Goal: Information Seeking & Learning: Compare options

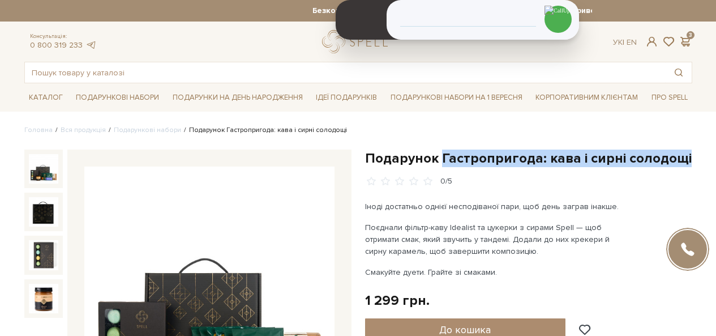
drag, startPoint x: 677, startPoint y: 158, endPoint x: 438, endPoint y: 158, distance: 238.2
click at [438, 158] on h1 "Подарунок Гастропригода: кава і сирні солодощі" at bounding box center [528, 158] width 327 height 18
copy h1 "Гастропригода: кава і сирні солодощі"
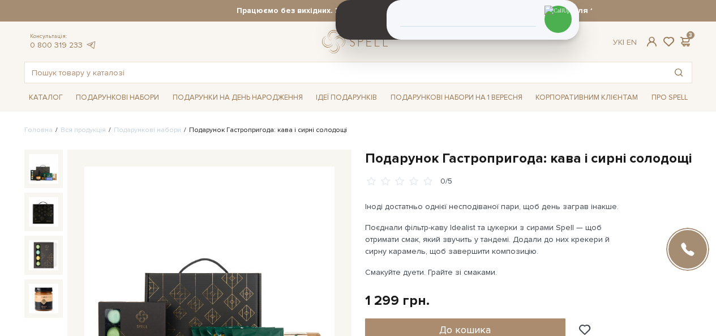
click at [397, 157] on h1 "Подарунок Гастропригода: кава і сирні солодощі" at bounding box center [528, 158] width 327 height 18
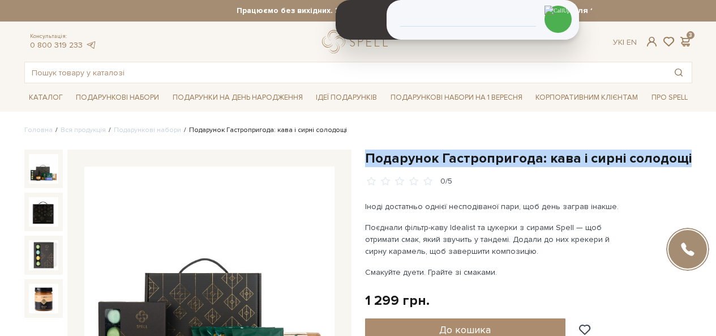
click at [397, 157] on h1 "Подарунок Гастропригода: кава і сирні солодощі" at bounding box center [528, 158] width 327 height 18
copy div "Подарунок Гастропригода: кава і сирні солодощі"
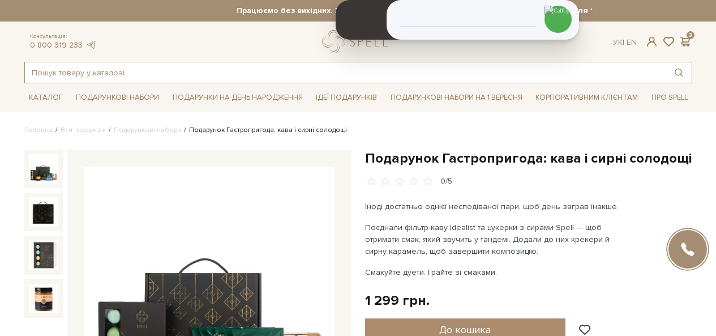
click at [167, 69] on input "text" at bounding box center [345, 72] width 640 height 20
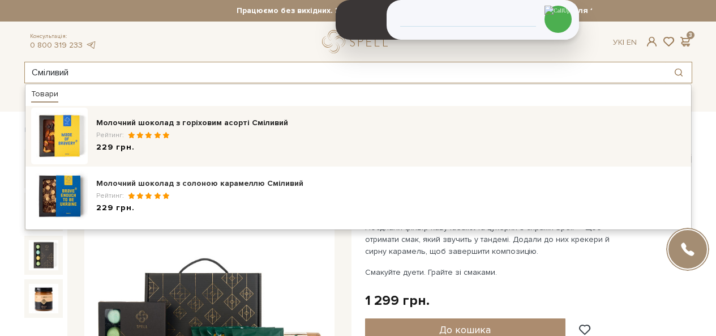
type input "Сміливий"
click at [165, 123] on div "Молочний шоколад з горіховим асорті Сміливий" at bounding box center [390, 122] width 589 height 11
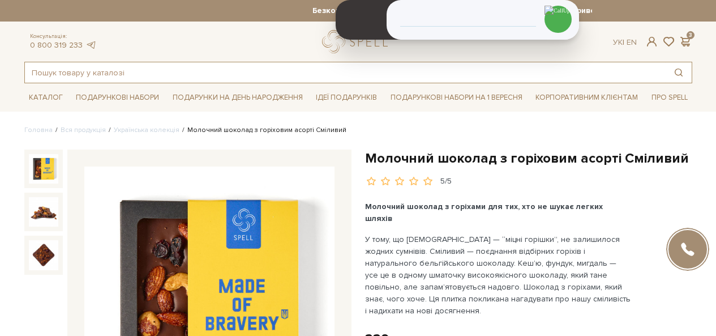
click at [141, 66] on input "text" at bounding box center [345, 72] width 640 height 20
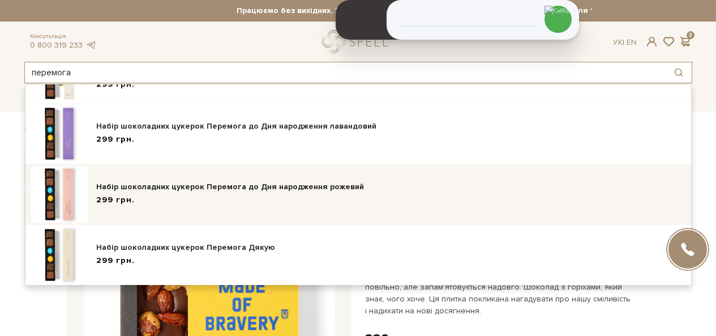
scroll to position [126, 0]
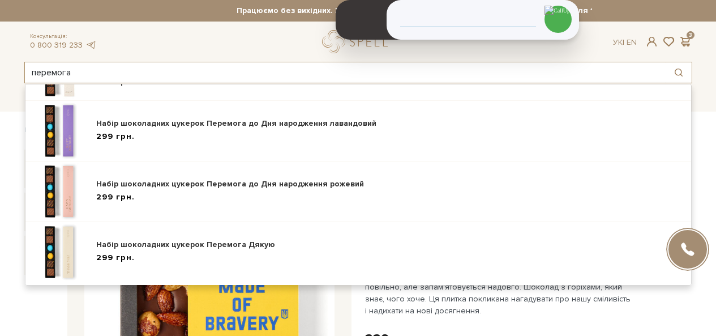
type input "перемога"
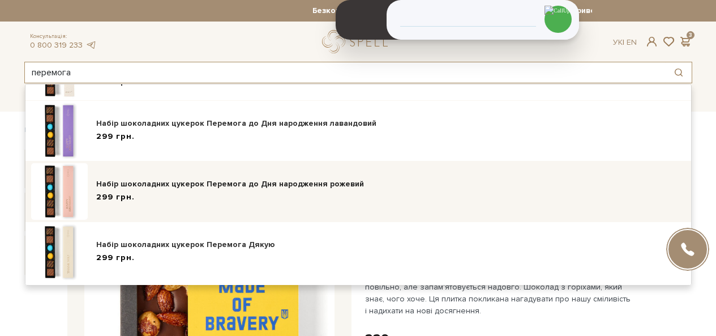
scroll to position [0, 0]
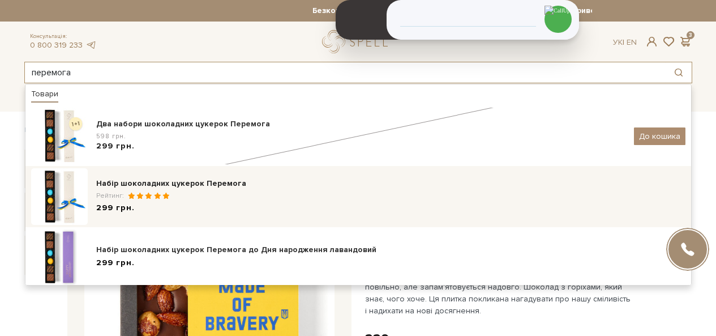
click at [121, 199] on span "Рейтинг:" at bounding box center [111, 195] width 31 height 8
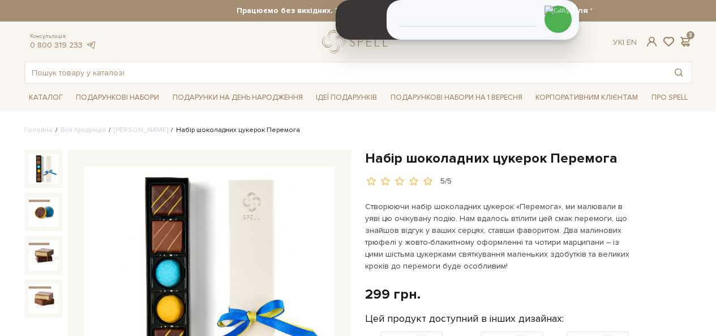
click at [465, 162] on h1 "Набір шоколадних цукерок Перемога" at bounding box center [528, 158] width 327 height 18
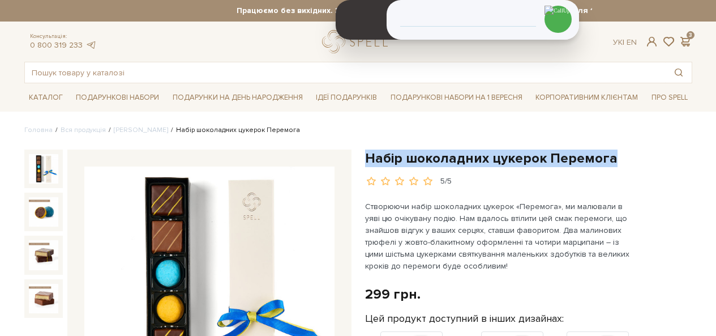
click at [465, 162] on h1 "Набір шоколадних цукерок Перемога" at bounding box center [528, 158] width 327 height 18
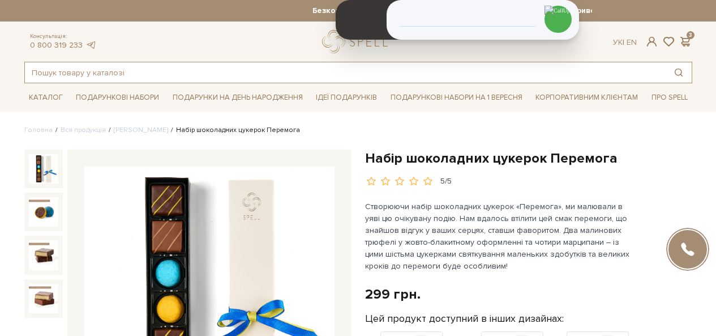
click at [164, 71] on input "text" at bounding box center [345, 72] width 640 height 20
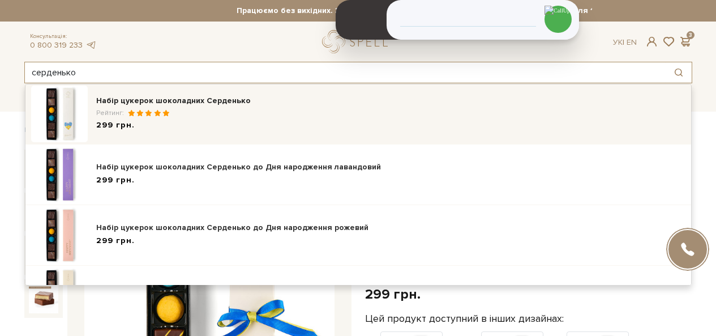
scroll to position [126, 0]
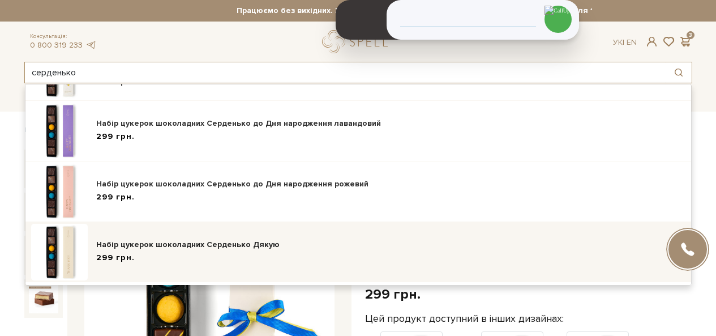
type input "серденько"
click at [135, 262] on div "299 грн." at bounding box center [390, 258] width 589 height 12
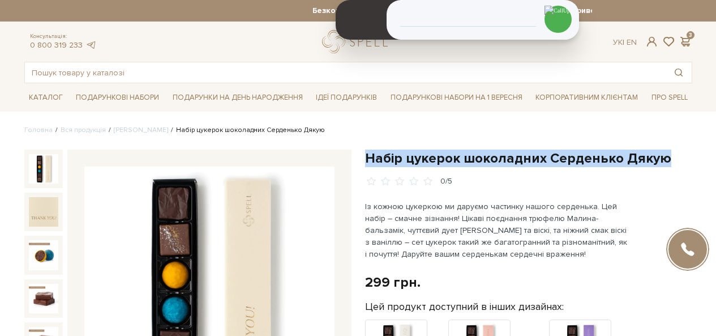
click at [626, 153] on h1 "Набір цукерок шоколадних Серденько Дякую" at bounding box center [528, 158] width 327 height 18
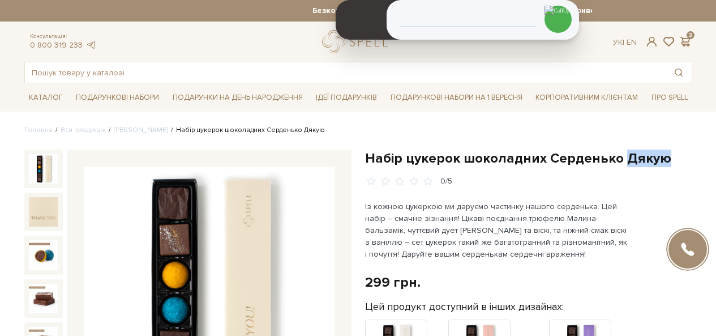
click at [626, 153] on h1 "Набір цукерок шоколадних Серденько Дякую" at bounding box center [528, 158] width 327 height 18
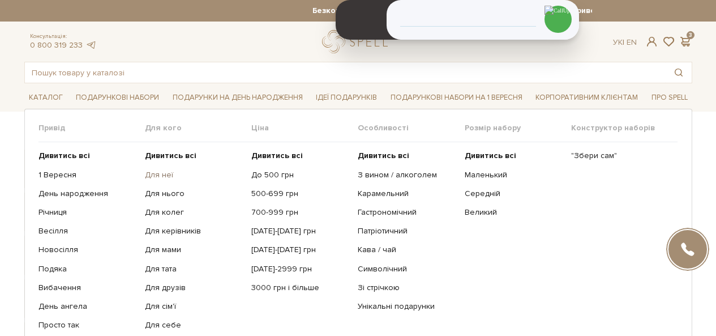
click at [166, 175] on link "Для неї" at bounding box center [194, 175] width 98 height 10
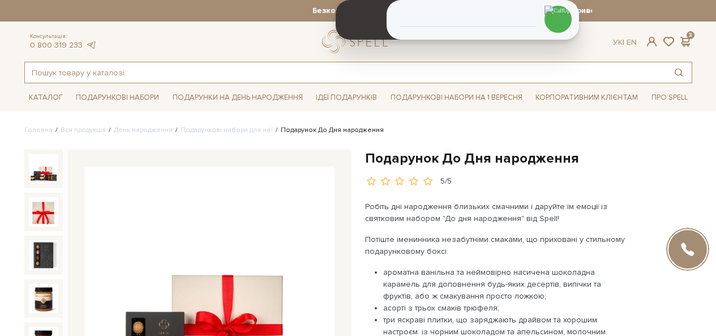
click at [158, 75] on input "text" at bounding box center [345, 72] width 640 height 20
type input "листівка"
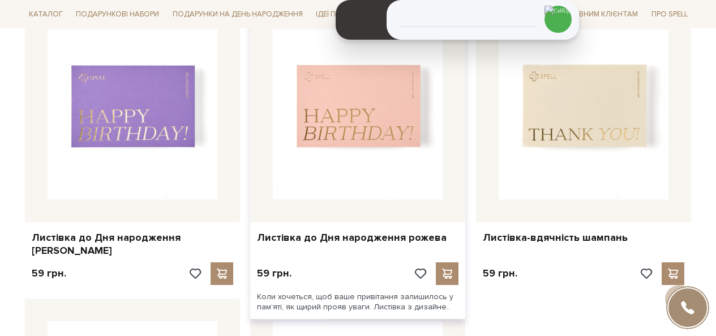
scroll to position [622, 0]
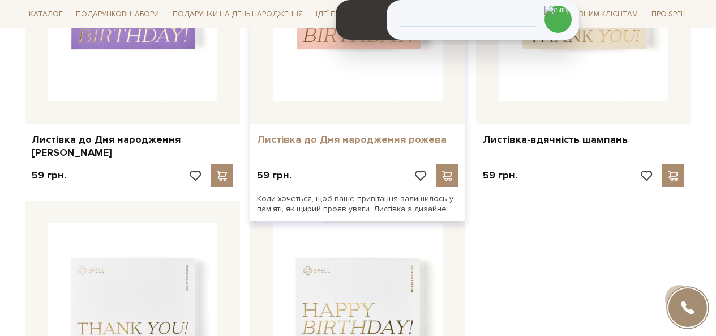
click at [324, 136] on link "Листівка до Дня народження рожева" at bounding box center [357, 139] width 201 height 13
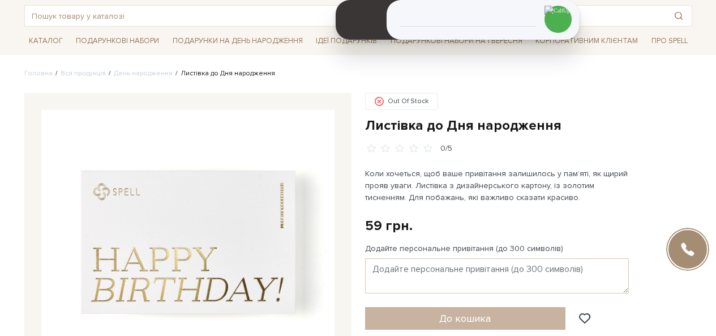
click at [442, 126] on h1 "Листівка до Дня народження" at bounding box center [528, 126] width 327 height 18
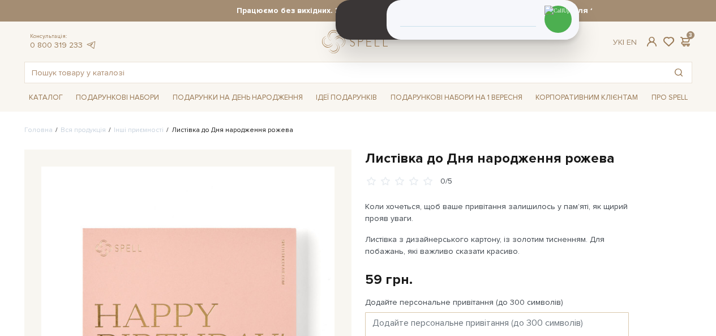
click at [464, 160] on h1 "Листівка до Дня народження рожева" at bounding box center [528, 158] width 327 height 18
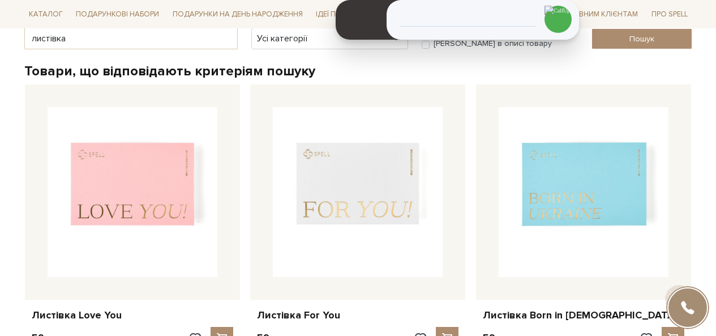
scroll to position [170, 0]
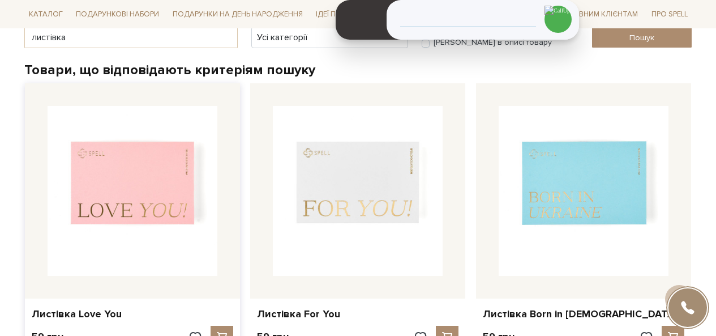
click at [145, 215] on img at bounding box center [133, 191] width 170 height 170
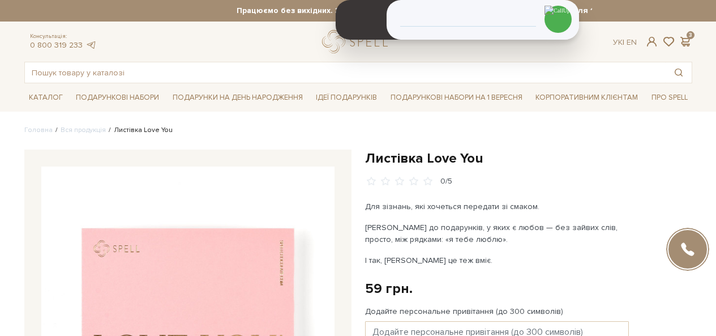
click at [427, 157] on h1 "Листівка Love You" at bounding box center [528, 158] width 327 height 18
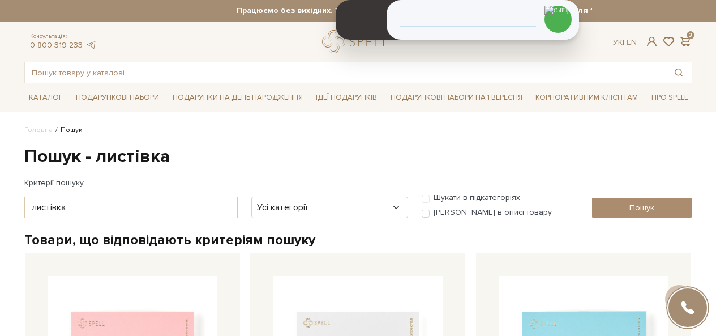
scroll to position [170, 0]
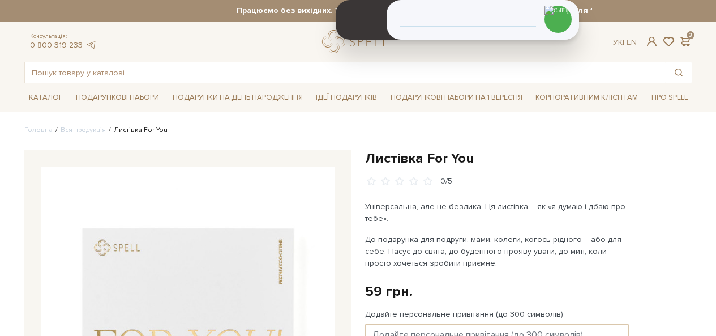
click at [410, 150] on h1 "Листівка For You" at bounding box center [528, 158] width 327 height 18
click at [409, 150] on h1 "Листівка For You" at bounding box center [528, 158] width 327 height 18
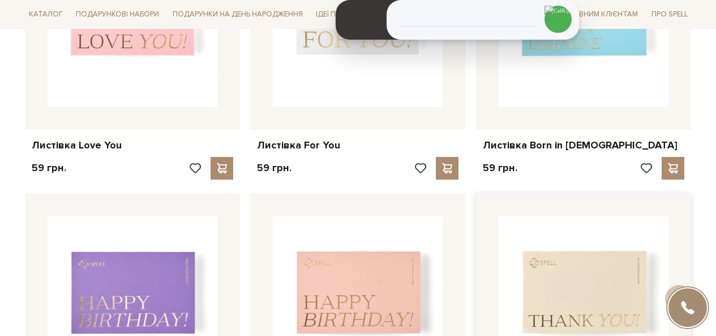
scroll to position [339, 0]
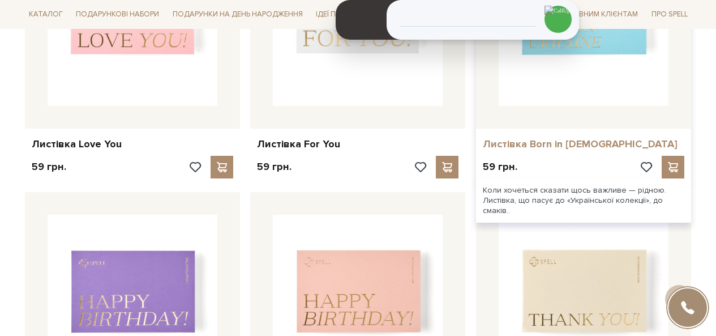
click at [530, 141] on link "Листівка Born in [DEMOGRAPHIC_DATA]" at bounding box center [583, 143] width 201 height 13
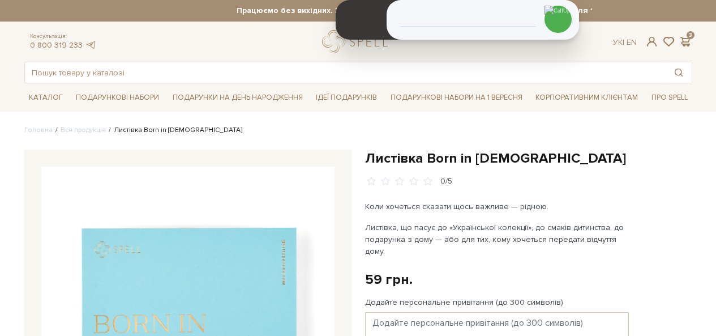
click at [429, 160] on h1 "Листівка Born in Ukraine" at bounding box center [528, 158] width 327 height 18
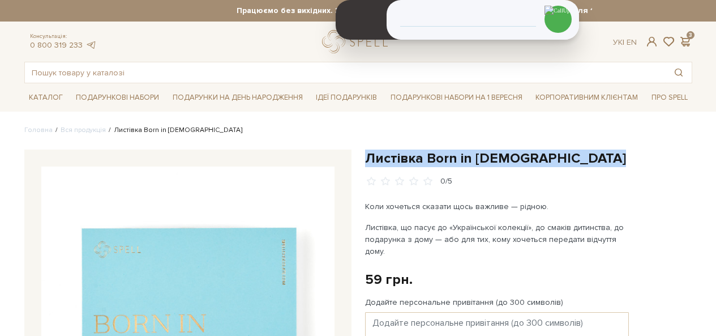
click at [429, 160] on h1 "Листівка Born in Ukraine" at bounding box center [528, 158] width 327 height 18
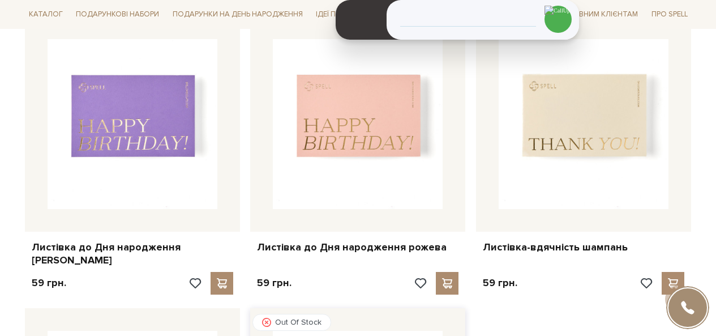
scroll to position [622, 0]
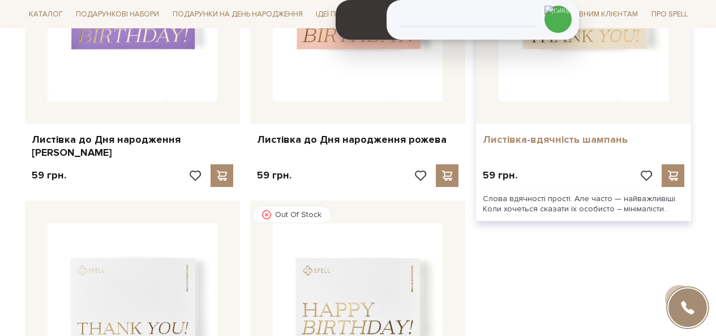
drag, startPoint x: 337, startPoint y: 130, endPoint x: 588, endPoint y: 141, distance: 251.5
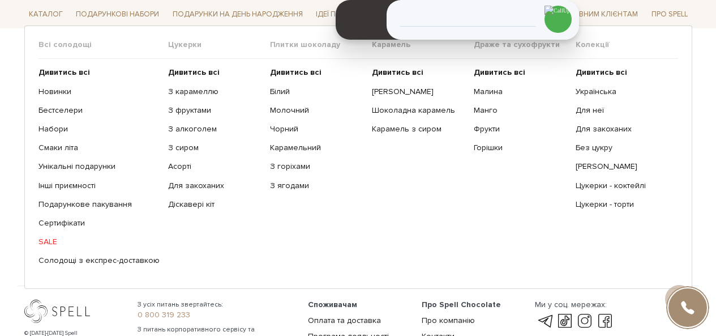
scroll to position [849, 0]
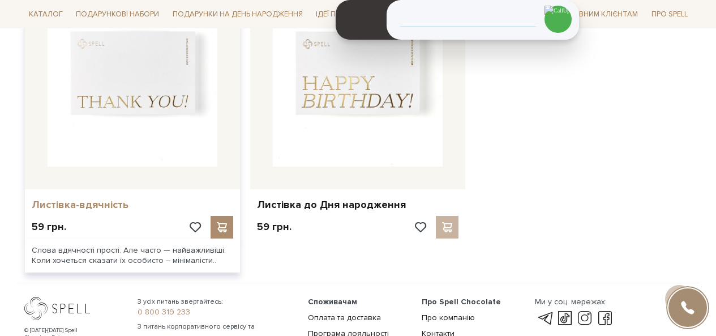
click at [83, 198] on link "Листівка-вдячність" at bounding box center [132, 204] width 201 height 13
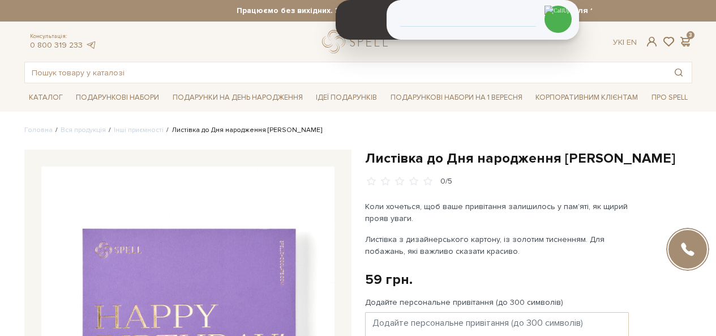
click at [394, 162] on h1 "Листівка до Дня народження [PERSON_NAME]" at bounding box center [528, 158] width 327 height 18
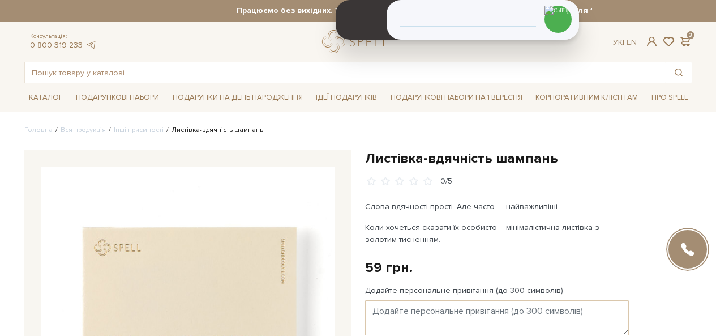
click at [445, 158] on h1 "Листівка-вдячність шампань" at bounding box center [528, 158] width 327 height 18
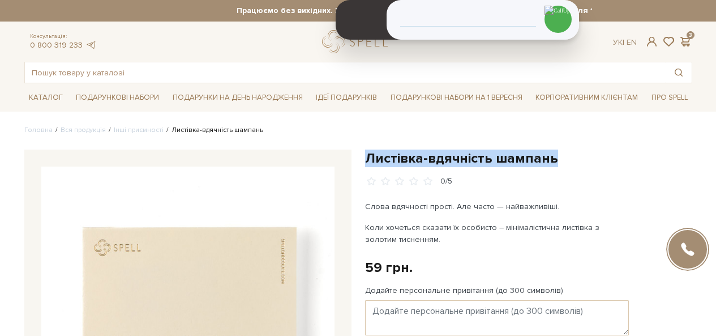
click at [445, 158] on h1 "Листівка-вдячність шампань" at bounding box center [528, 158] width 327 height 18
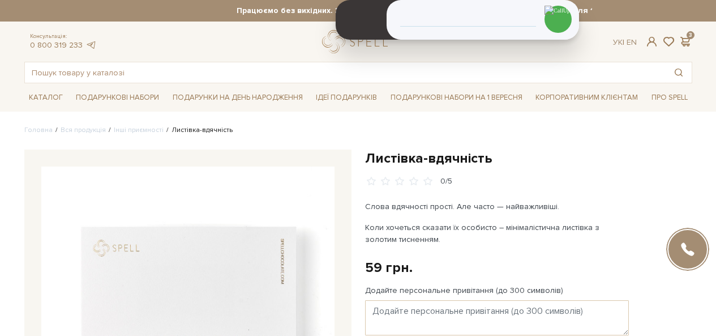
drag, startPoint x: 427, startPoint y: 147, endPoint x: 427, endPoint y: 160, distance: 13.0
click at [427, 161] on h1 "Листівка-вдячність" at bounding box center [528, 158] width 327 height 18
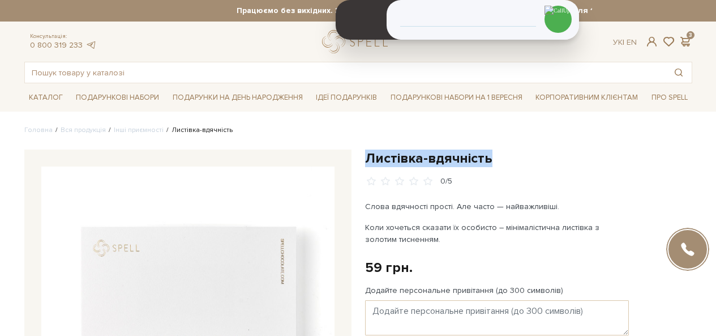
copy div "Листівка-вдячність"
